Goal: Task Accomplishment & Management: Use online tool/utility

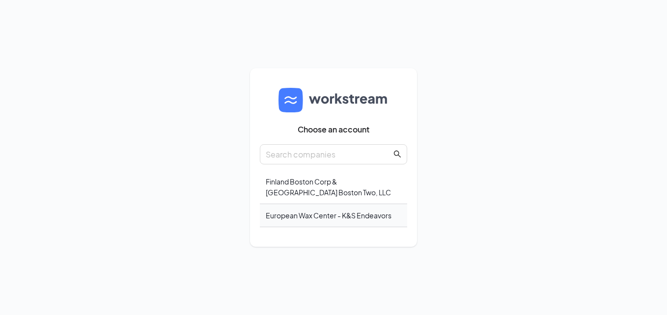
click at [313, 218] on div "European Wax Center - K&S Endeavors" at bounding box center [333, 215] width 147 height 23
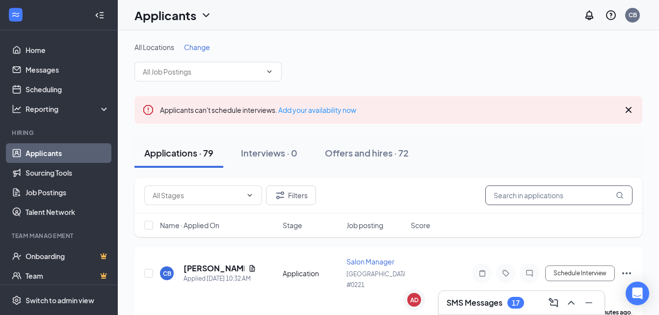
click at [505, 193] on input "text" at bounding box center [558, 196] width 147 height 20
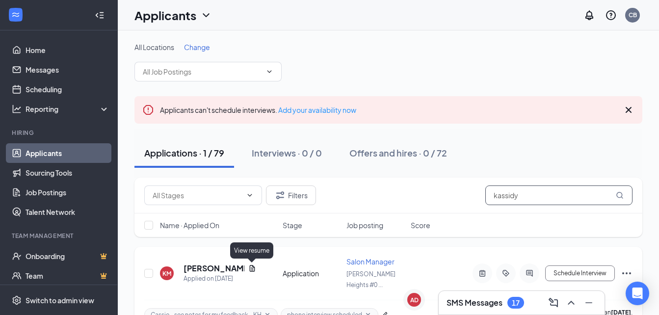
type input "kassidy"
click at [250, 266] on icon "Document" at bounding box center [251, 268] width 5 height 6
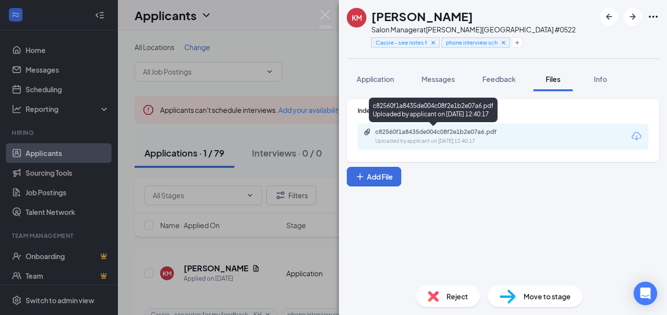
click at [410, 133] on div "c82560f1a8435de004c08f2e1b2e07a6.pdf" at bounding box center [443, 132] width 137 height 8
